Goal: Register for event/course

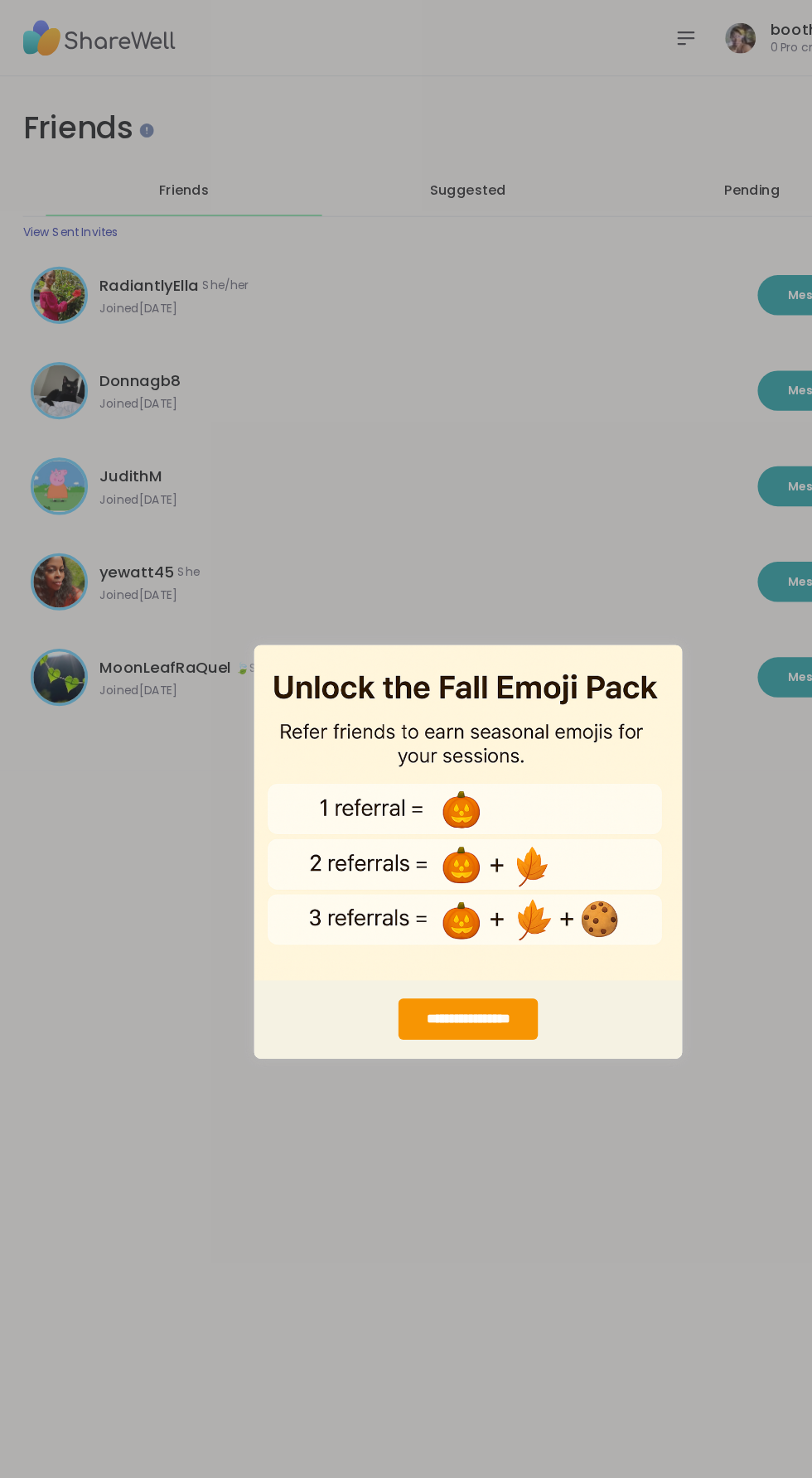
click at [529, 446] on div "**********" at bounding box center [406, 739] width 812 height 1478
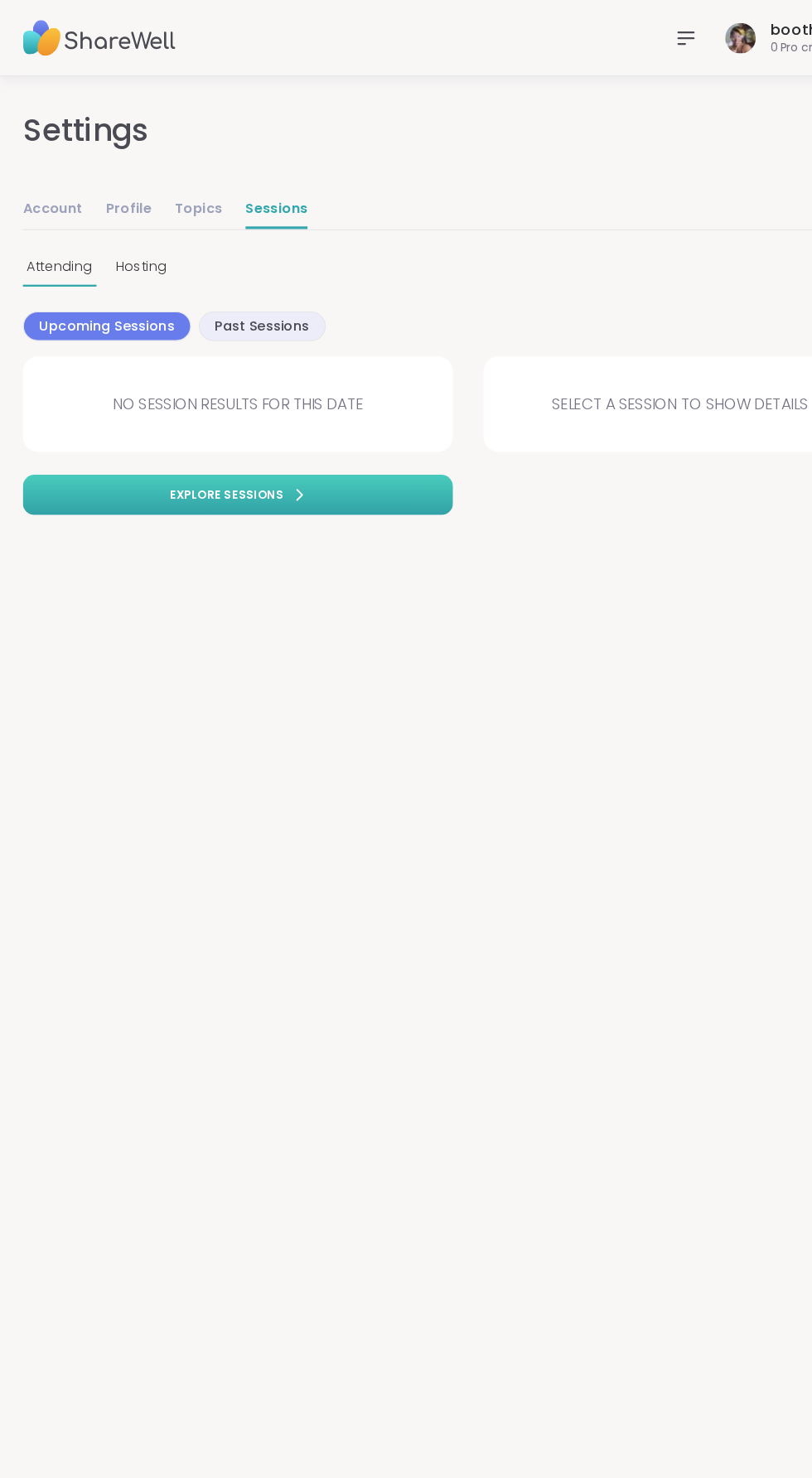
click at [285, 438] on link "Explore sessions" at bounding box center [207, 430] width 373 height 35
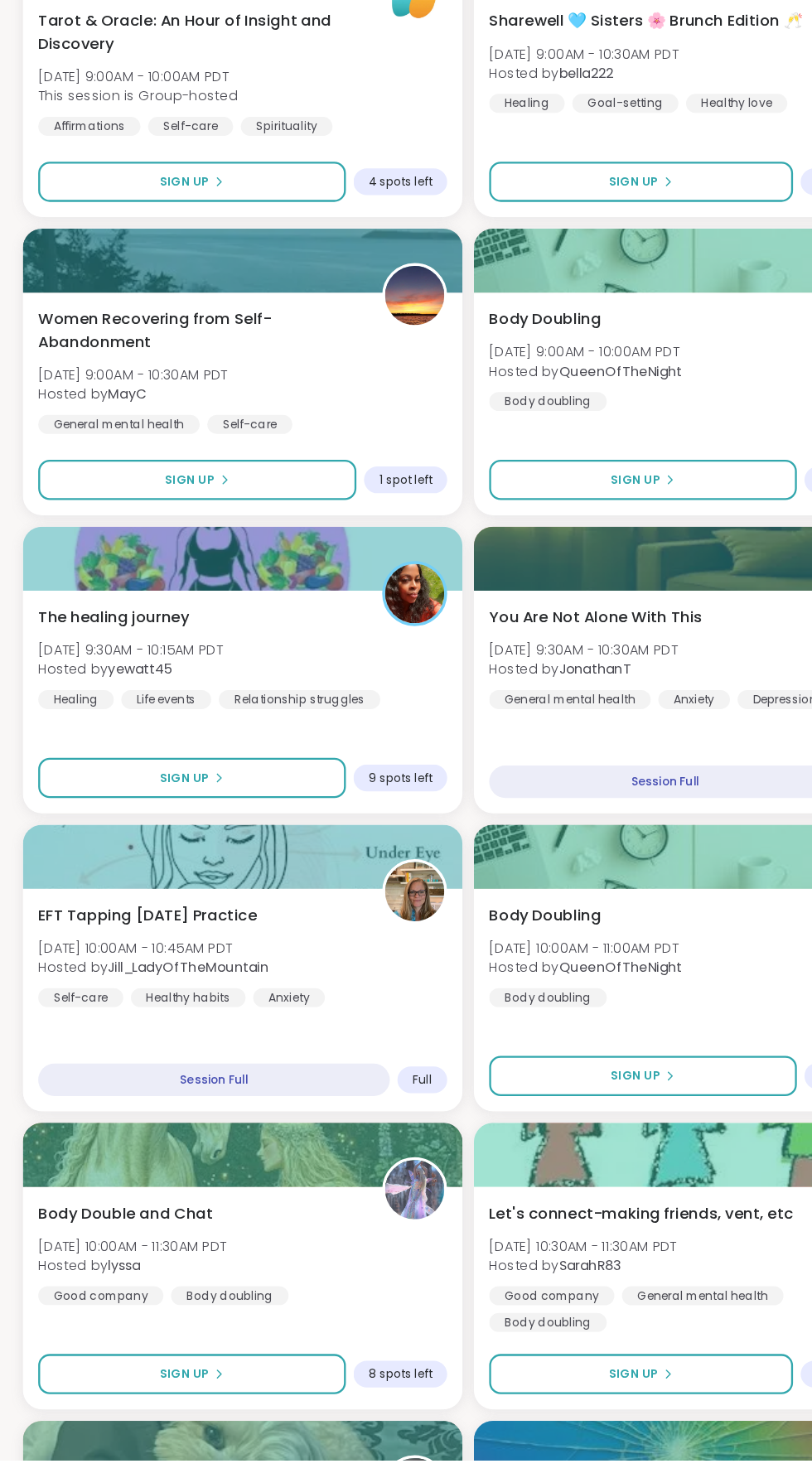
scroll to position [672, 0]
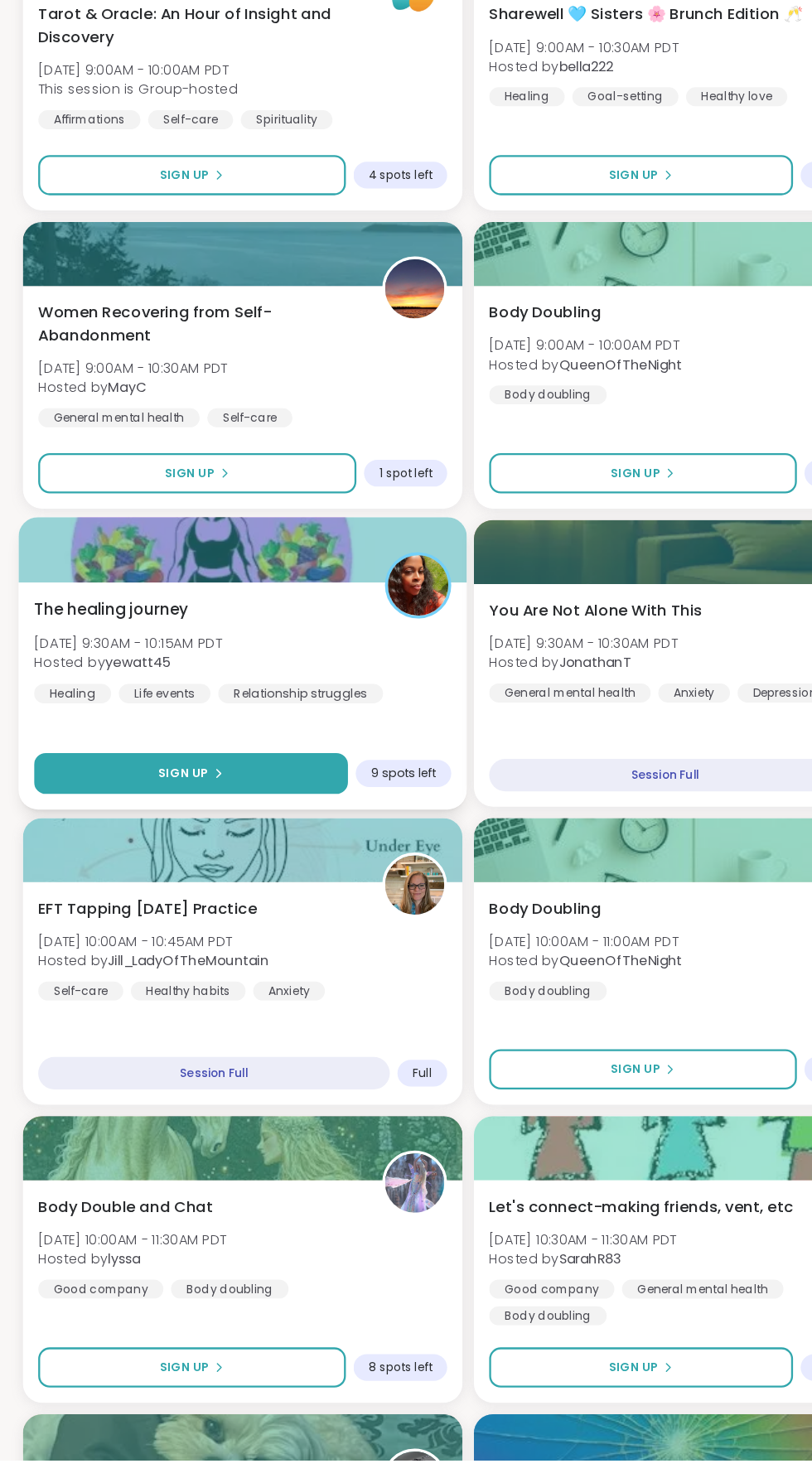
click at [261, 877] on button "Sign Up" at bounding box center [165, 883] width 272 height 36
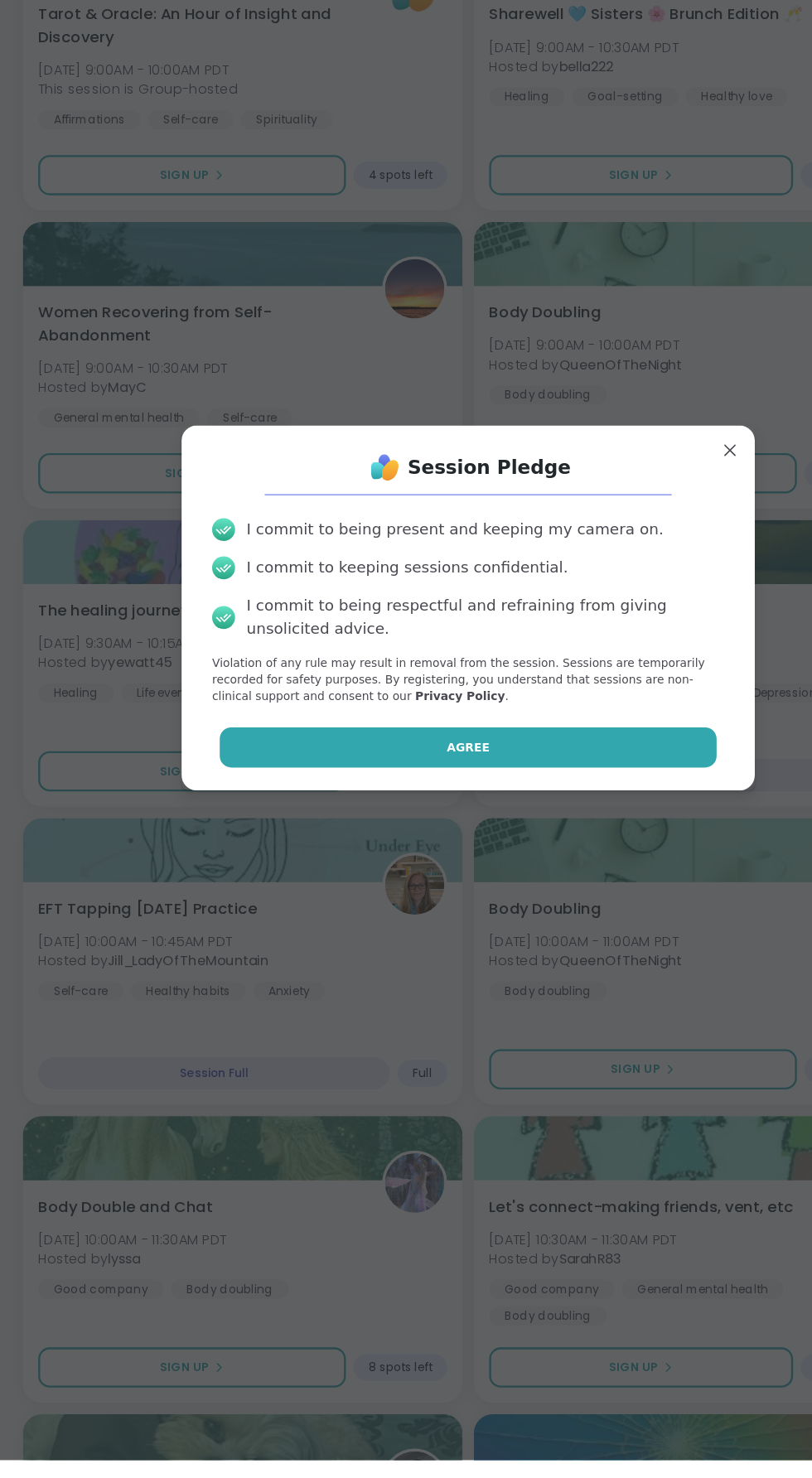
click at [527, 878] on button "Agree" at bounding box center [406, 860] width 431 height 35
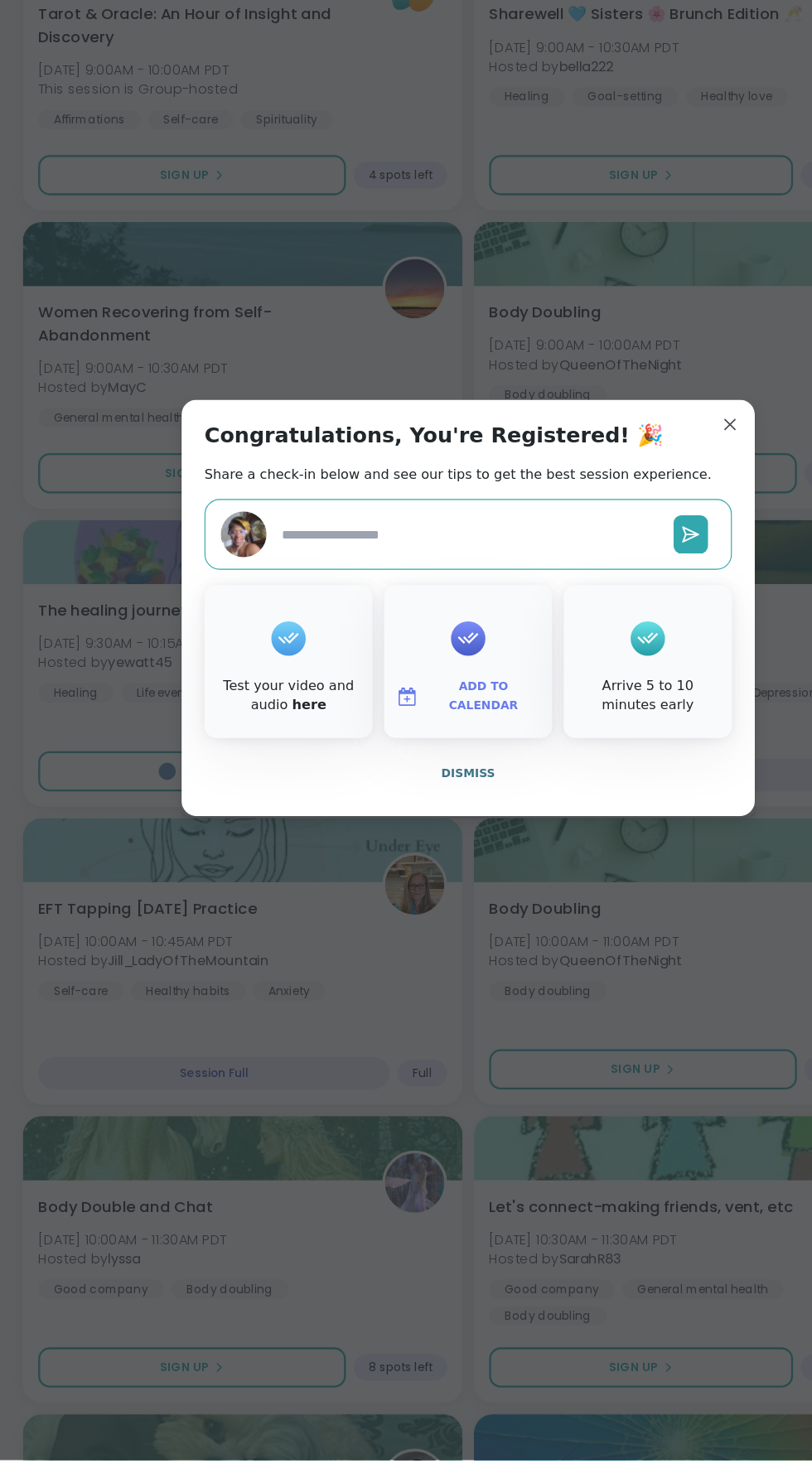
type textarea "*"
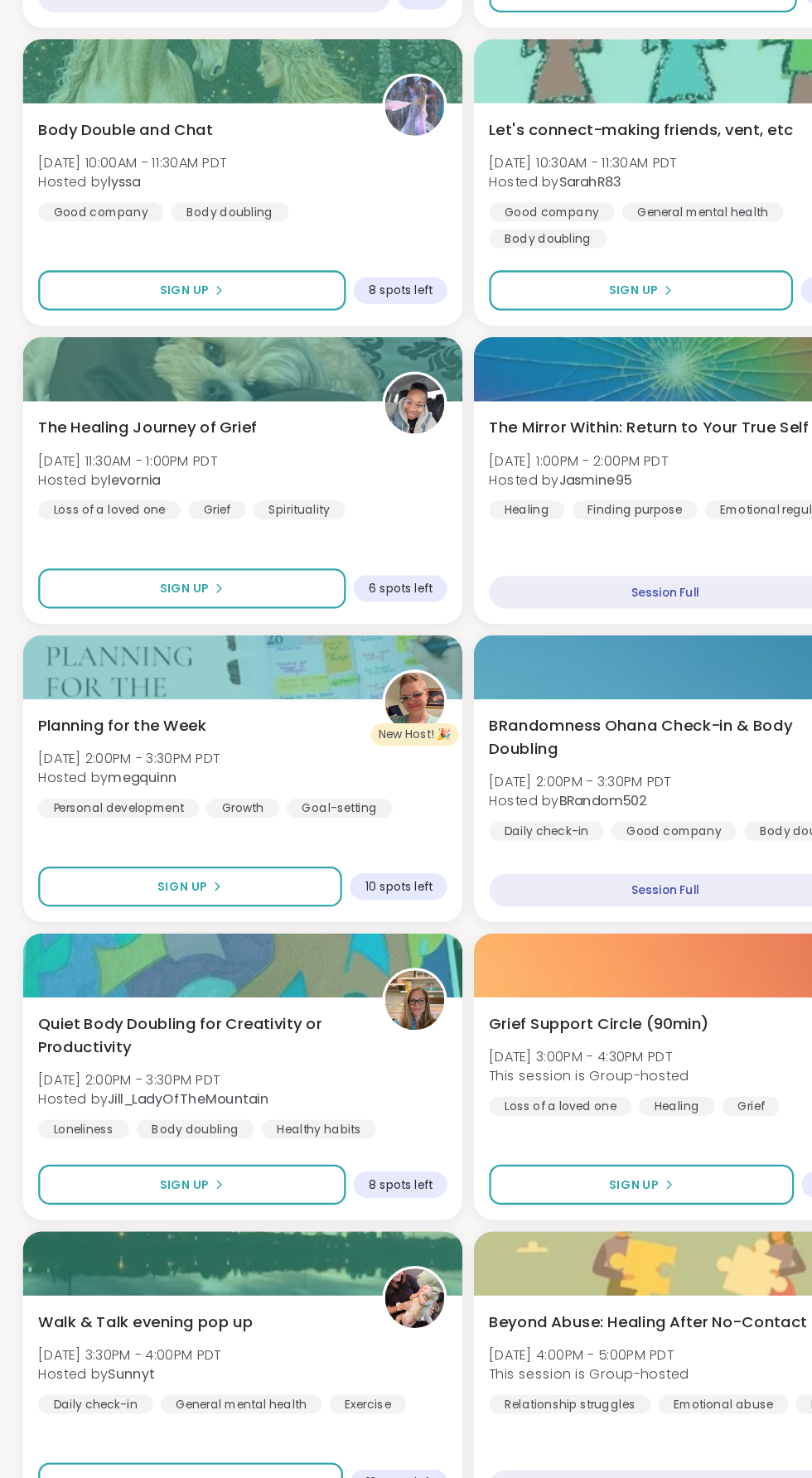
scroll to position [1813, 0]
